Goal: Task Accomplishment & Management: Manage account settings

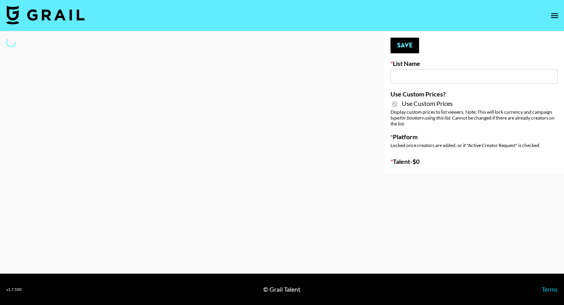
type input "[PERSON_NAME] ([DATE])"
checkbox input "true"
select select "Brand"
type input "Anker For Soundcore"
checkbox input "true"
